Goal: Task Accomplishment & Management: Manage account settings

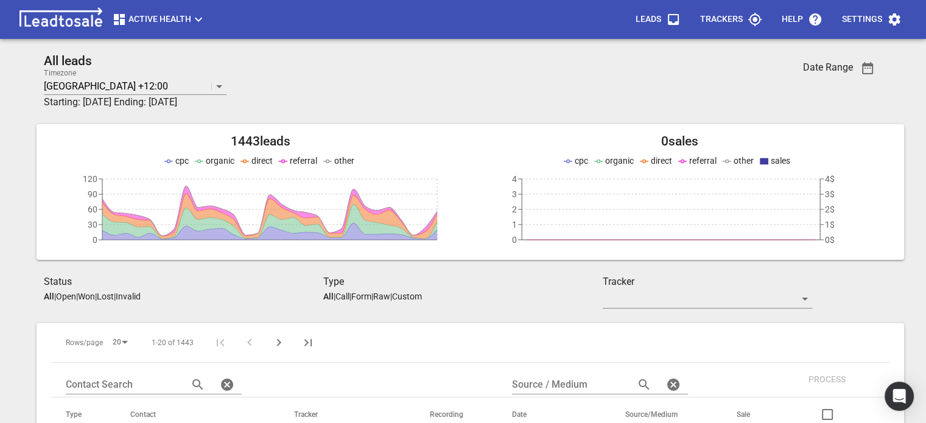
click at [733, 19] on p "Trackers" at bounding box center [721, 19] width 43 height 12
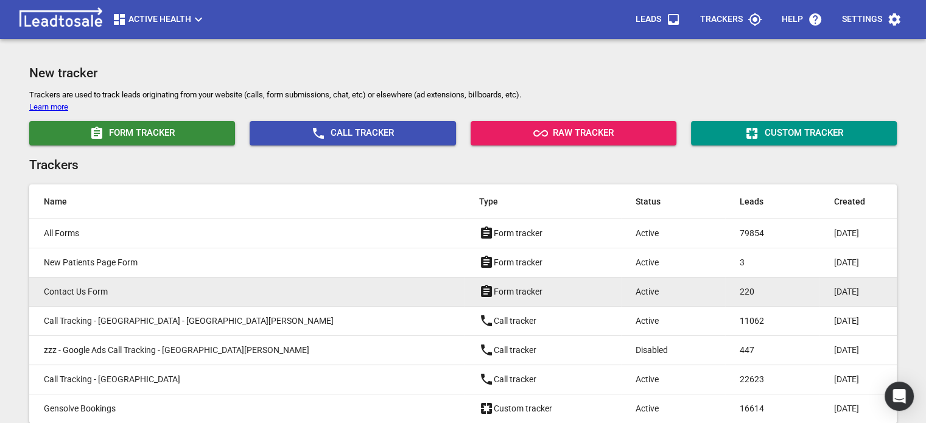
type input "Active Health"
type input "[DOMAIN_NAME], [DOMAIN_NAME]"
type input "UA-55942431-1"
type input "G-XPCMXW4KQ8"
type input "GOQ0aEXOSGapHpVPTVSHVA"
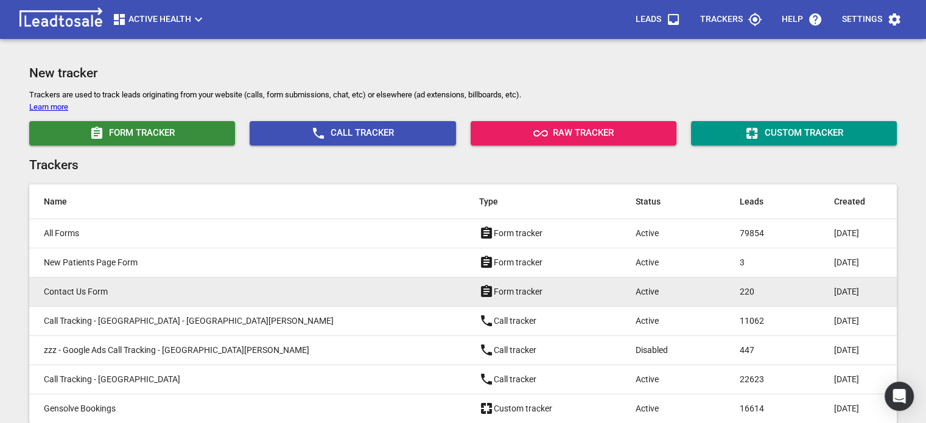
checkbox input "true"
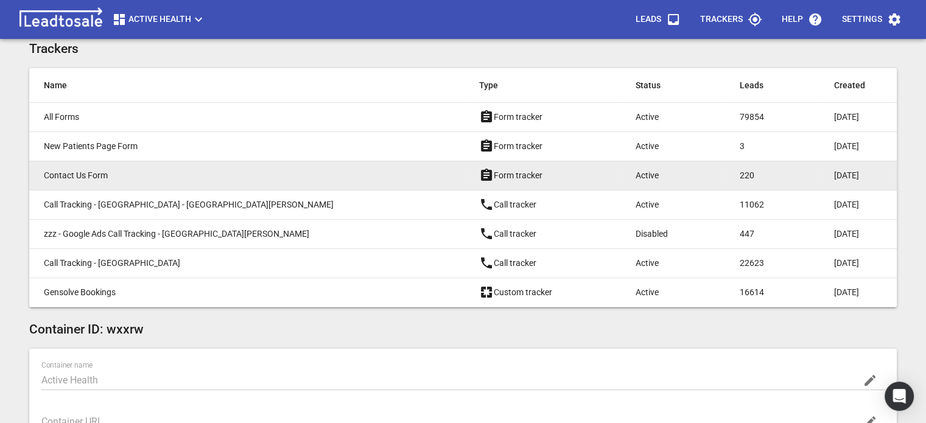
scroll to position [122, 0]
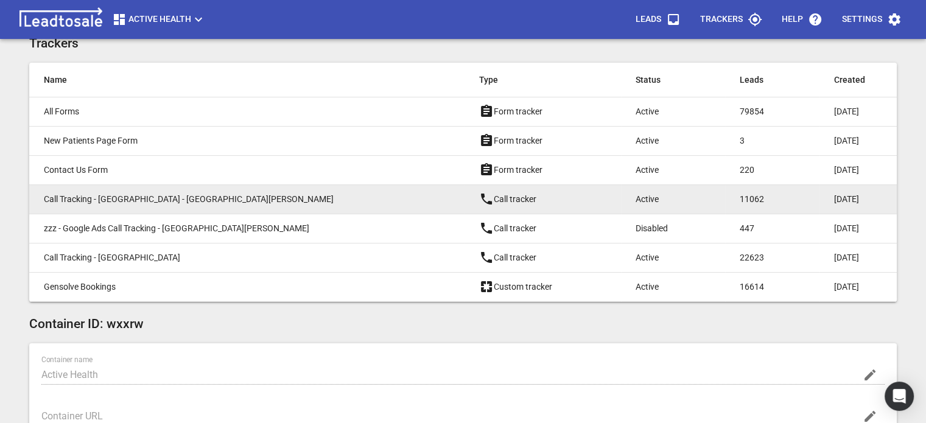
click at [635, 203] on p "Active" at bounding box center [662, 199] width 55 height 13
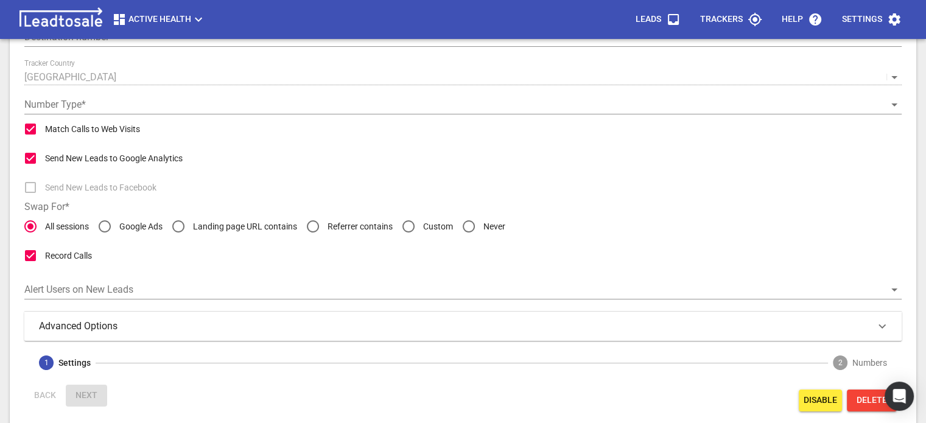
type input "Call Tracking - [GEOGRAPHIC_DATA] - [GEOGRAPHIC_DATA][PERSON_NAME]"
type input "[PHONE_NUMBER]"
checkbox input "false"
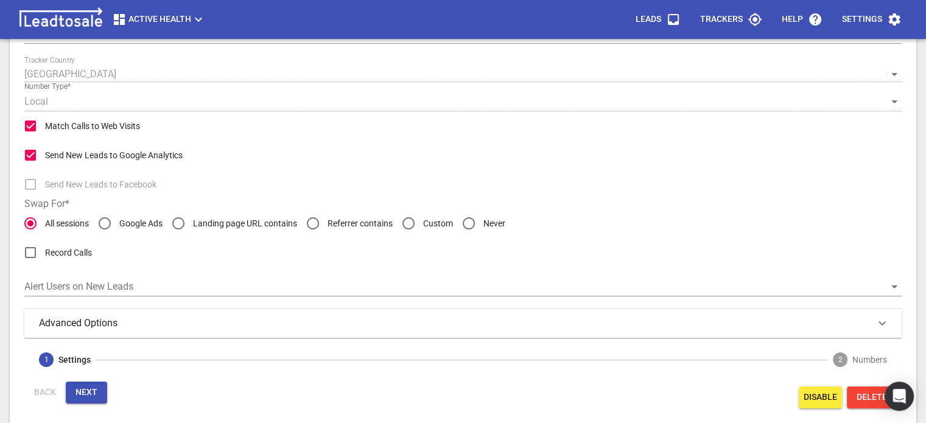
scroll to position [131, 0]
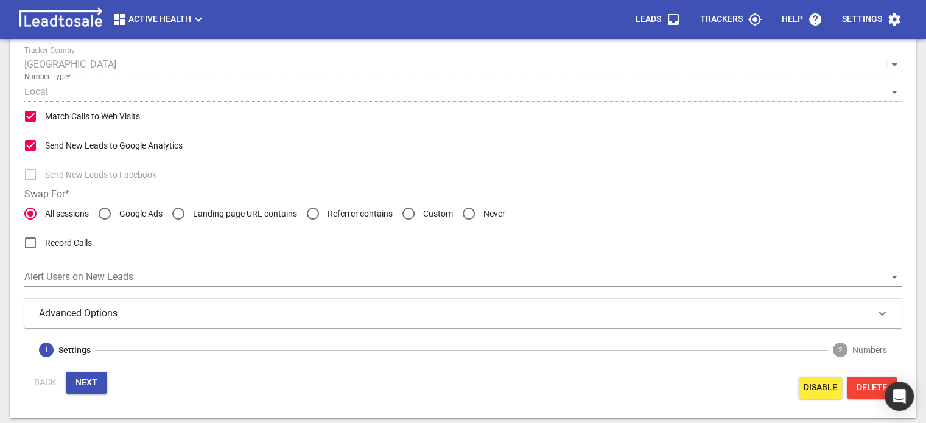
click at [528, 309] on div "Advanced Options" at bounding box center [463, 313] width 848 height 15
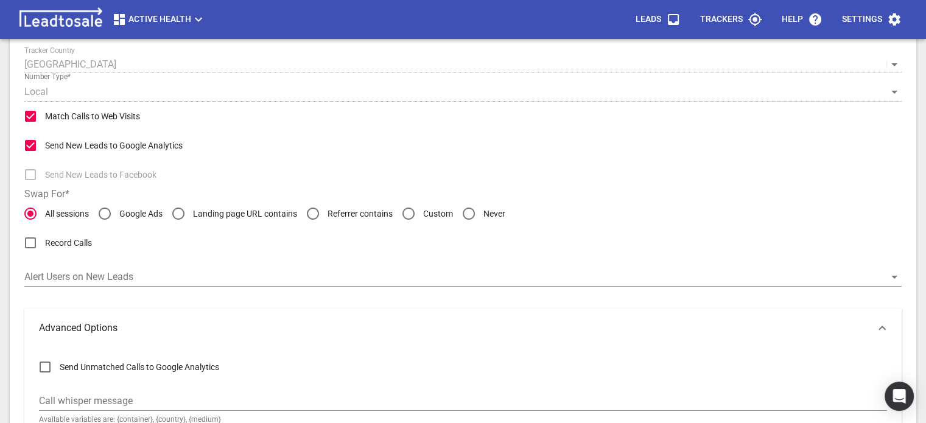
click at [528, 309] on div "Advanced Options" at bounding box center [462, 328] width 877 height 39
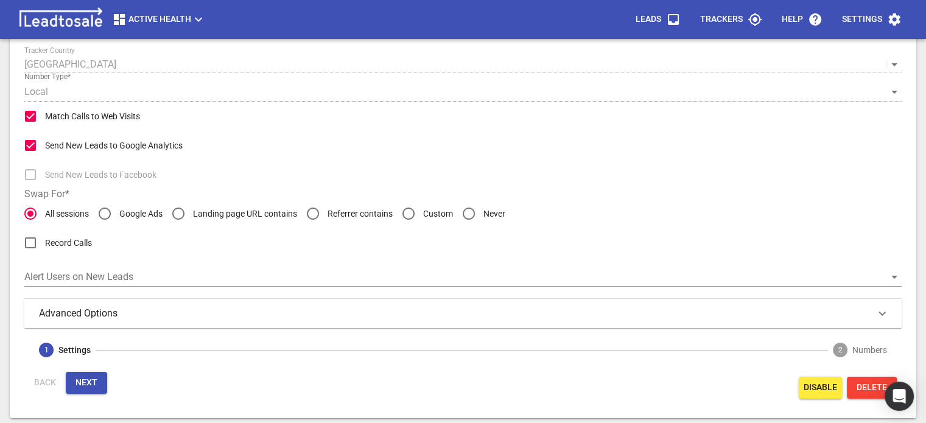
click at [81, 374] on button "Next" at bounding box center [86, 383] width 41 height 22
